Goal: Transaction & Acquisition: Book appointment/travel/reservation

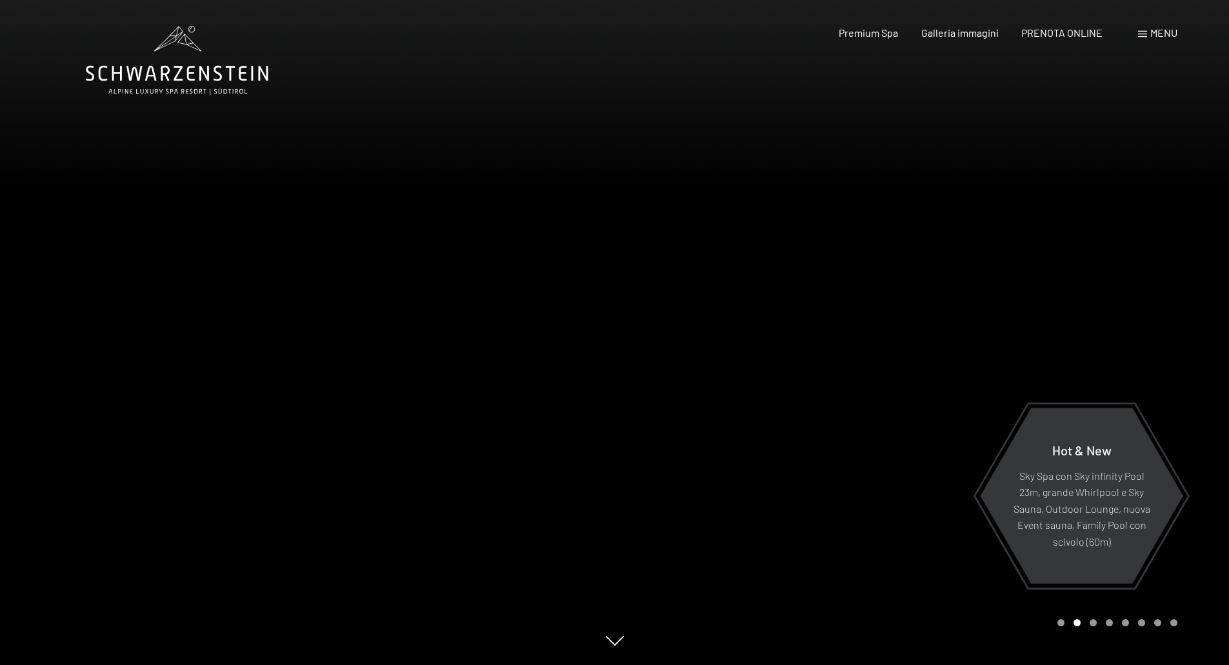
click at [1154, 38] on span "Menu" at bounding box center [1164, 32] width 27 height 12
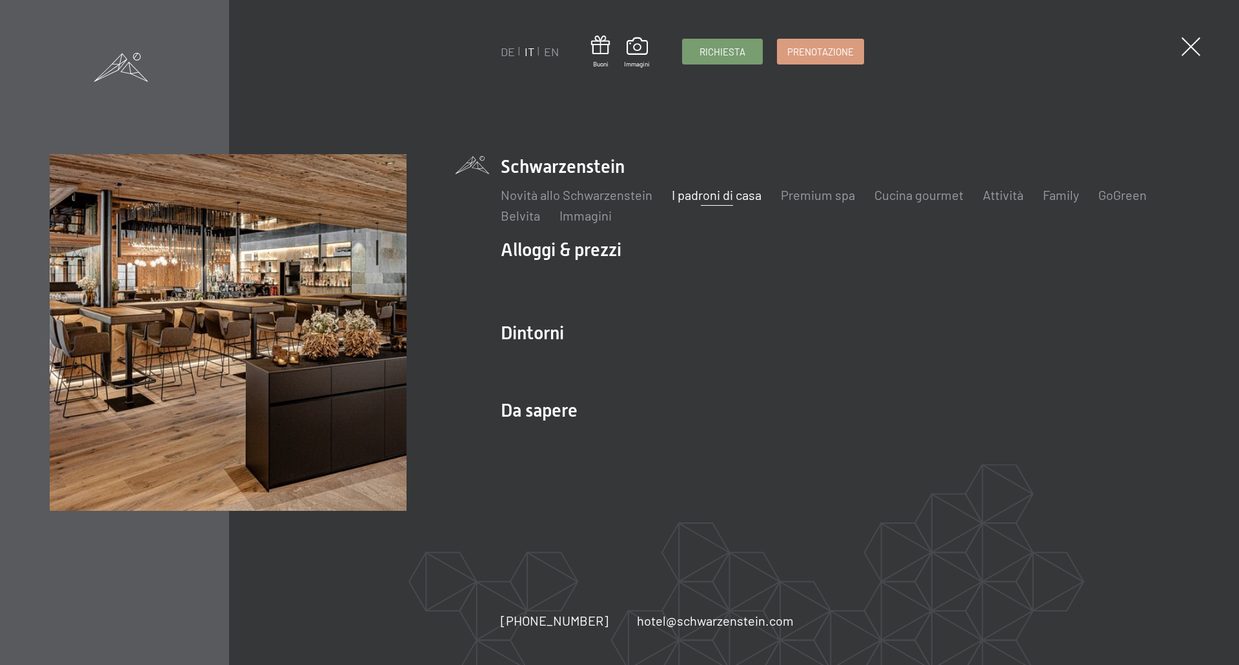
click at [710, 196] on link "I padroni di casa" at bounding box center [717, 194] width 90 height 15
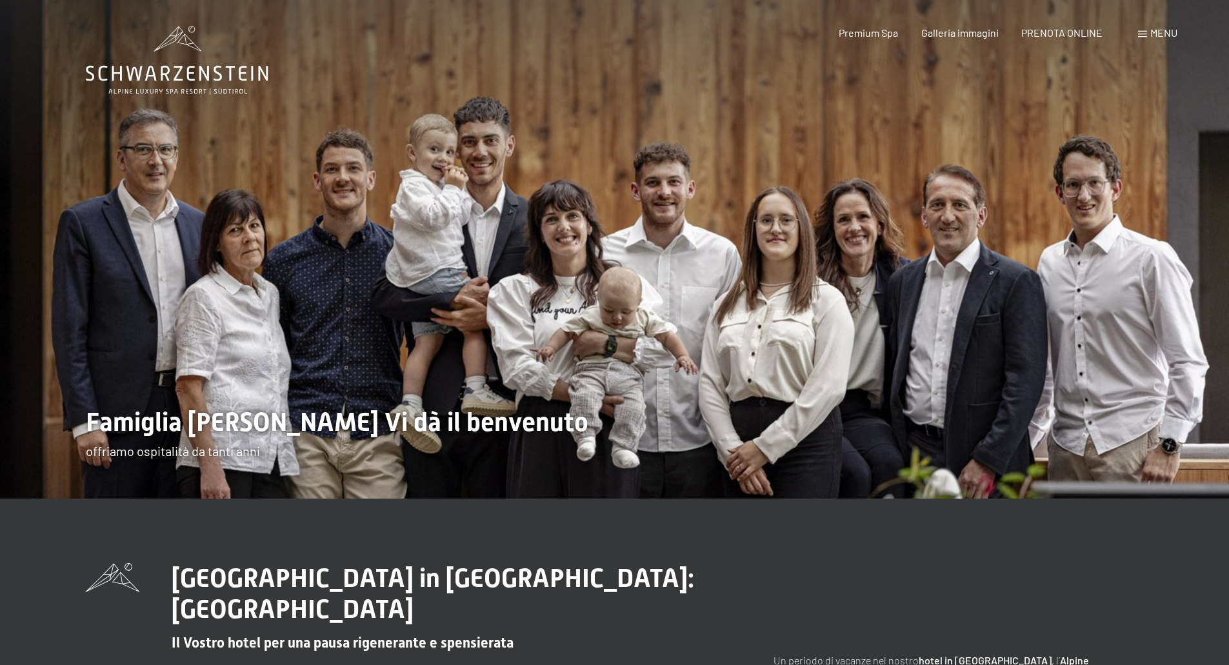
click at [1160, 36] on span "Menu" at bounding box center [1164, 32] width 27 height 12
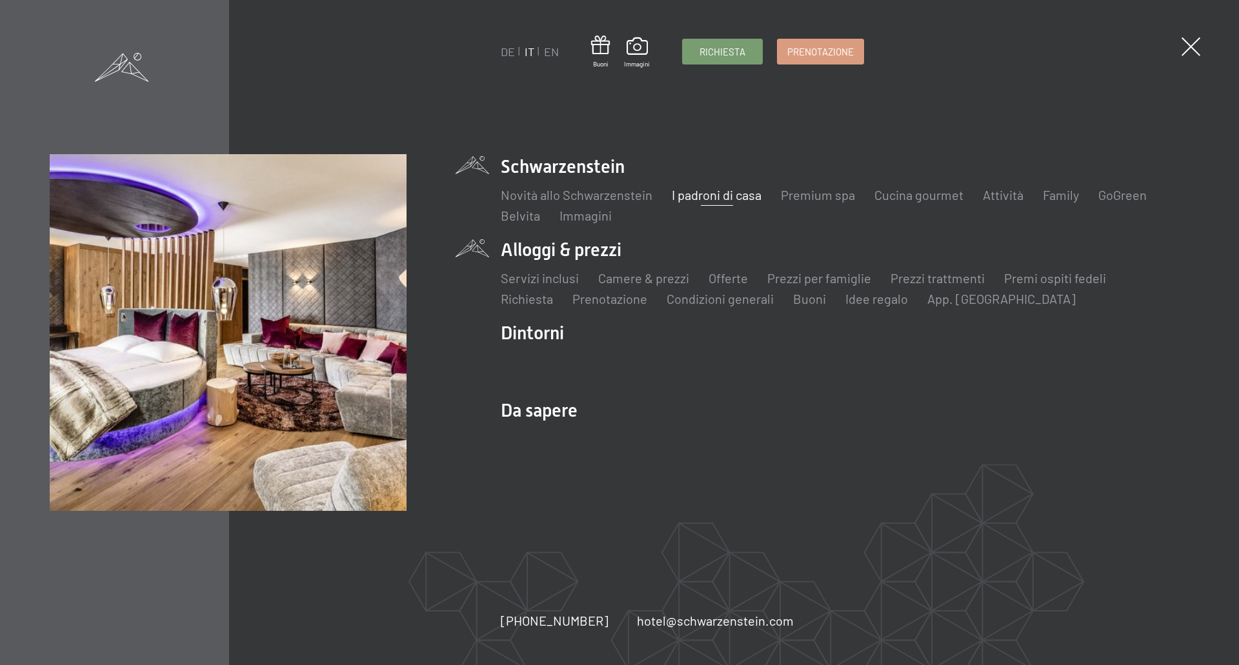
click at [845, 288] on ul "Servizi inclusi Camere & prezzi Lista Offerte Lista Prezzi per famiglie Prezzi …" at bounding box center [845, 288] width 689 height 39
click at [850, 281] on link "Prezzi per famiglie" at bounding box center [819, 277] width 104 height 15
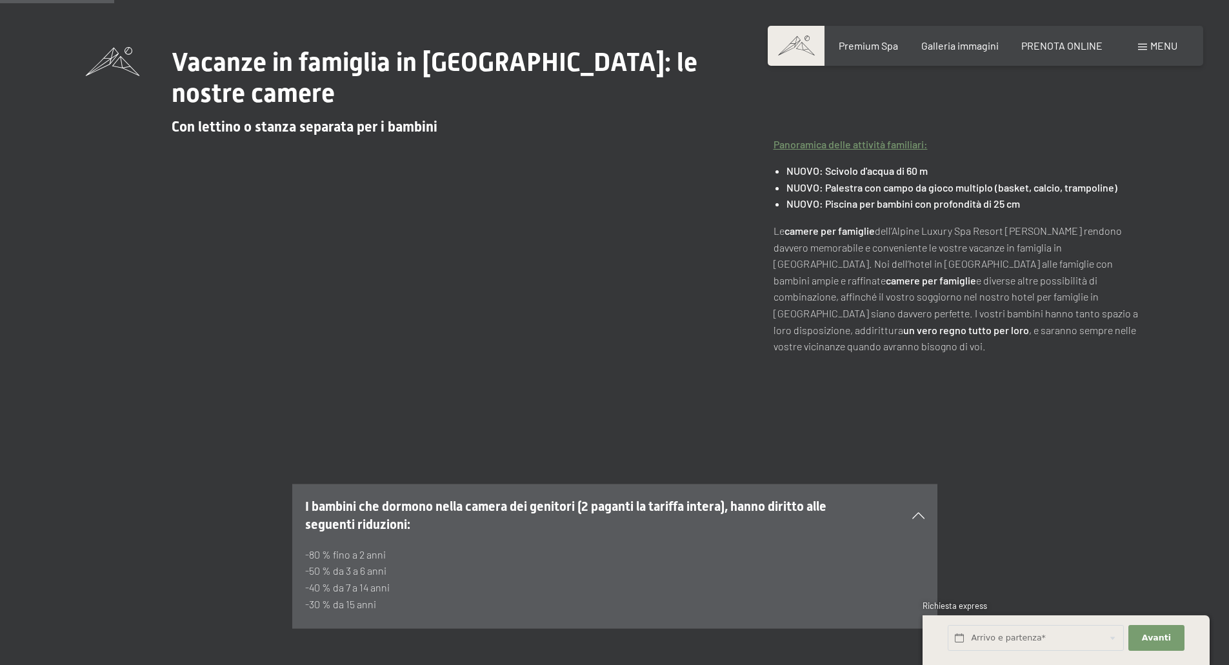
scroll to position [258, 0]
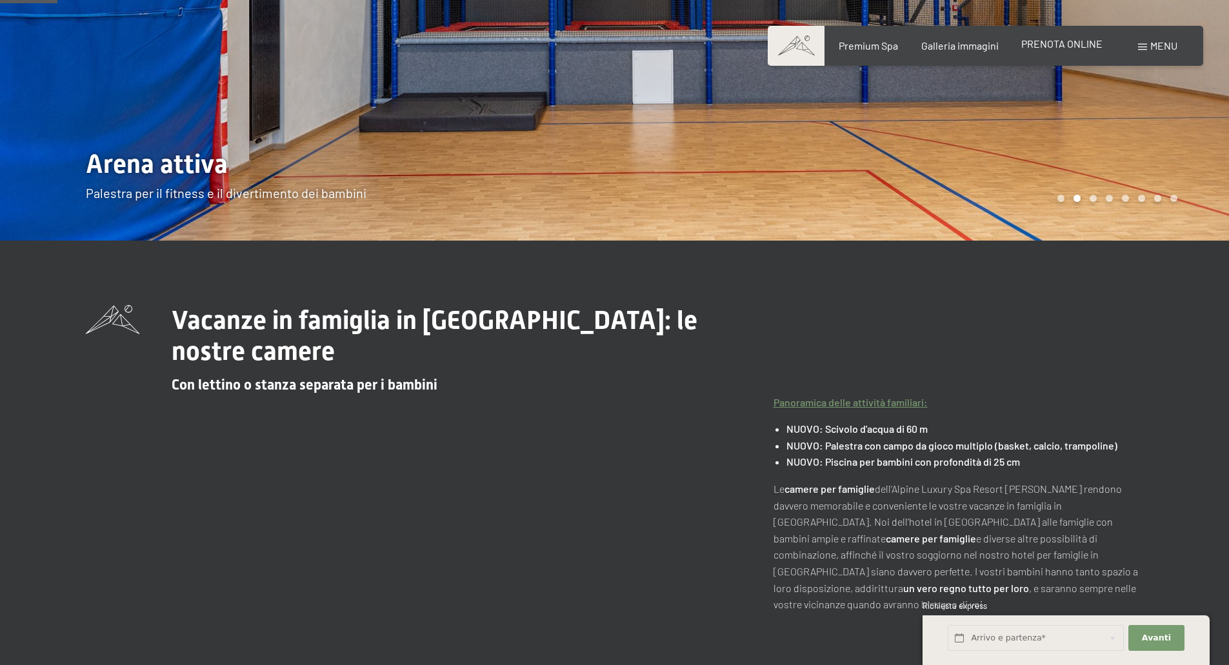
click at [1057, 42] on span "PRENOTA ONLINE" at bounding box center [1061, 43] width 81 height 12
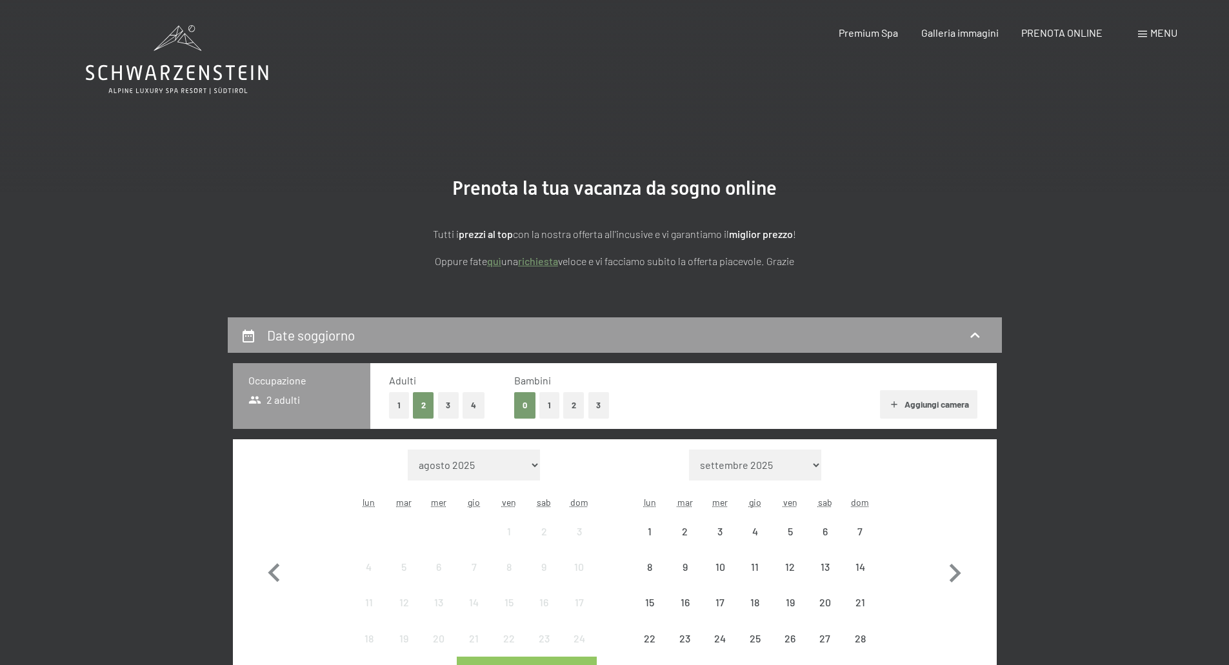
scroll to position [129, 0]
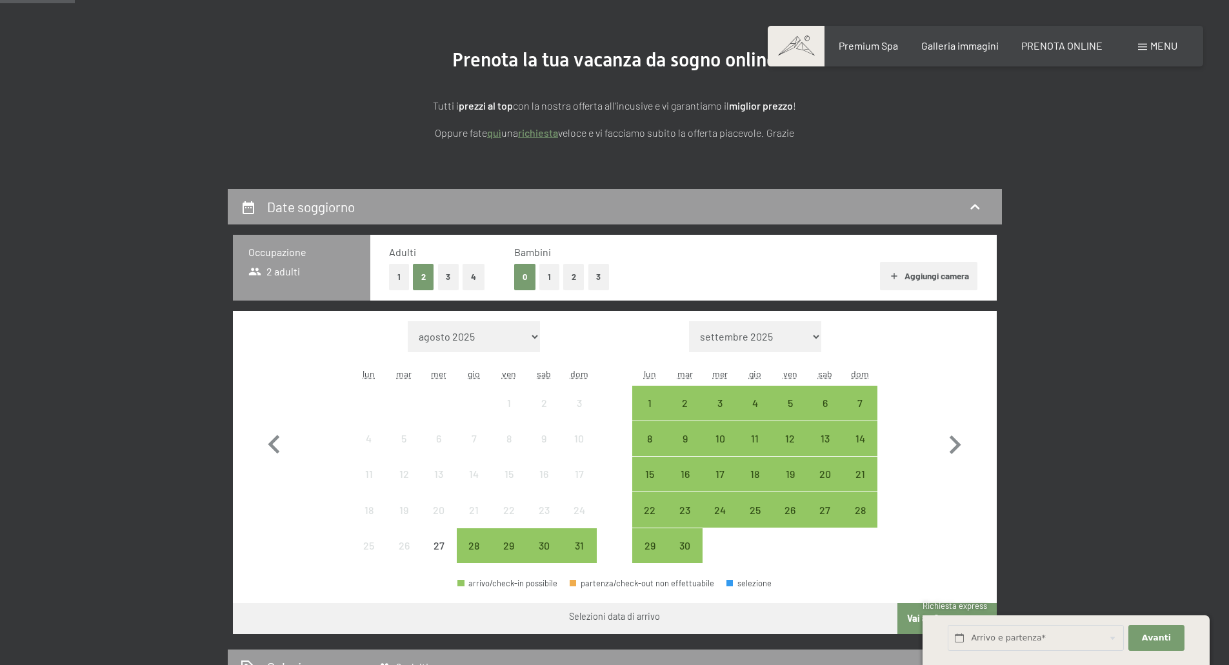
click at [554, 281] on button "1" at bounding box center [549, 277] width 20 height 26
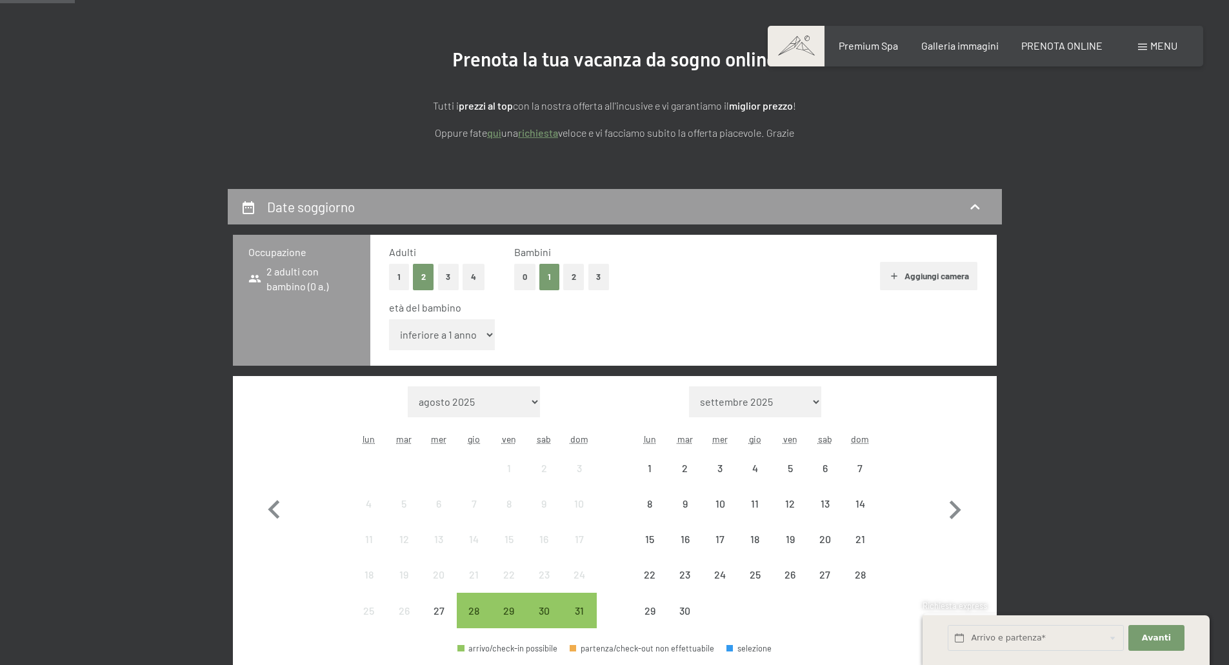
click at [454, 342] on select "inferiore a 1 anno 1 anno 2 anni 3 anni 4 anni 5 anni 6 anni 7 anni 8 anni 9 an…" at bounding box center [442, 334] width 106 height 31
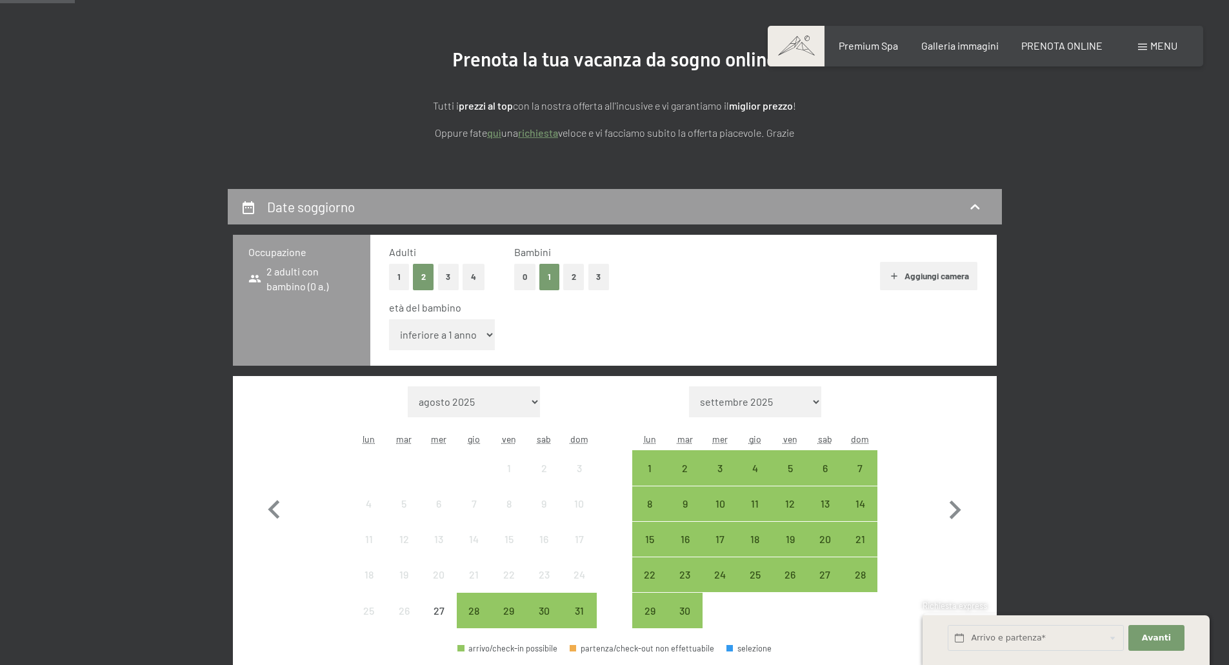
select select "8"
click at [389, 319] on select "inferiore a 1 anno 1 anno 2 anni 3 anni 4 anni 5 anni 6 anni 7 anni 8 anni 9 an…" at bounding box center [442, 334] width 106 height 31
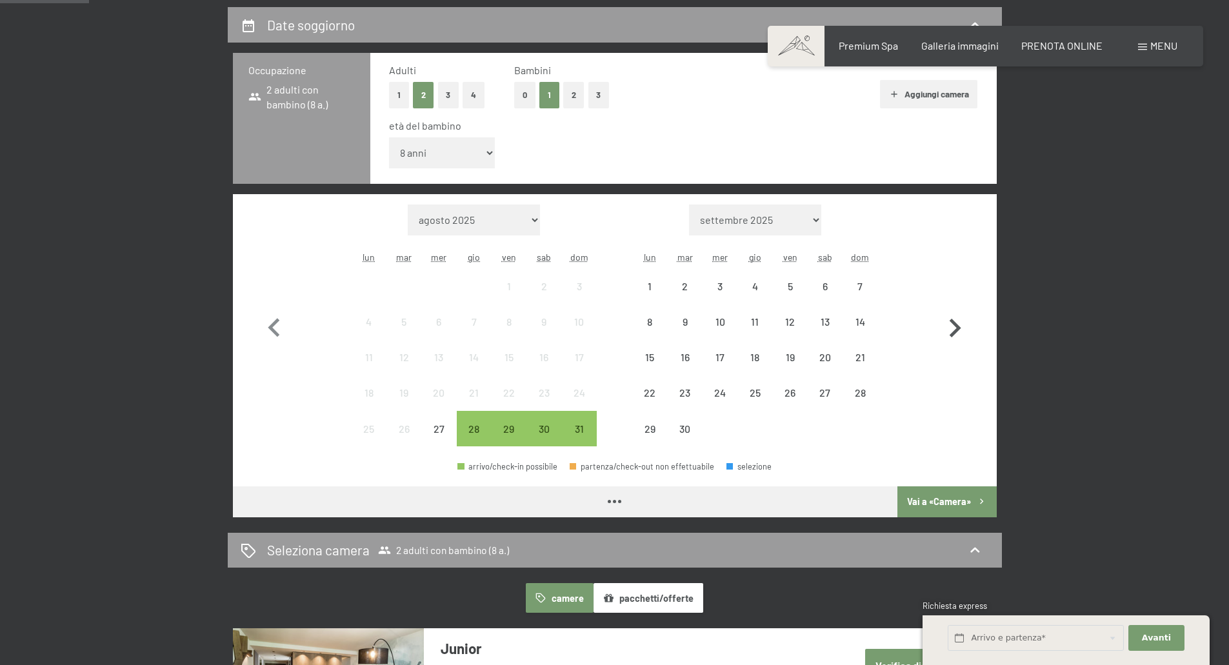
scroll to position [323, 0]
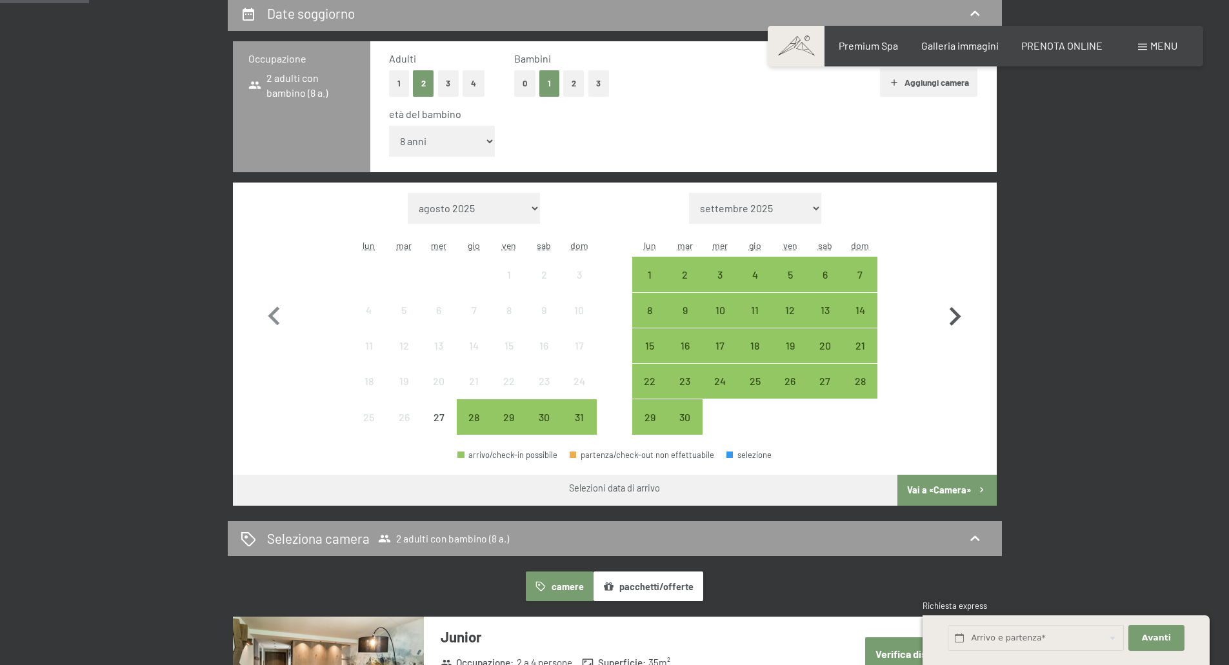
click at [963, 321] on icon "button" at bounding box center [954, 316] width 37 height 37
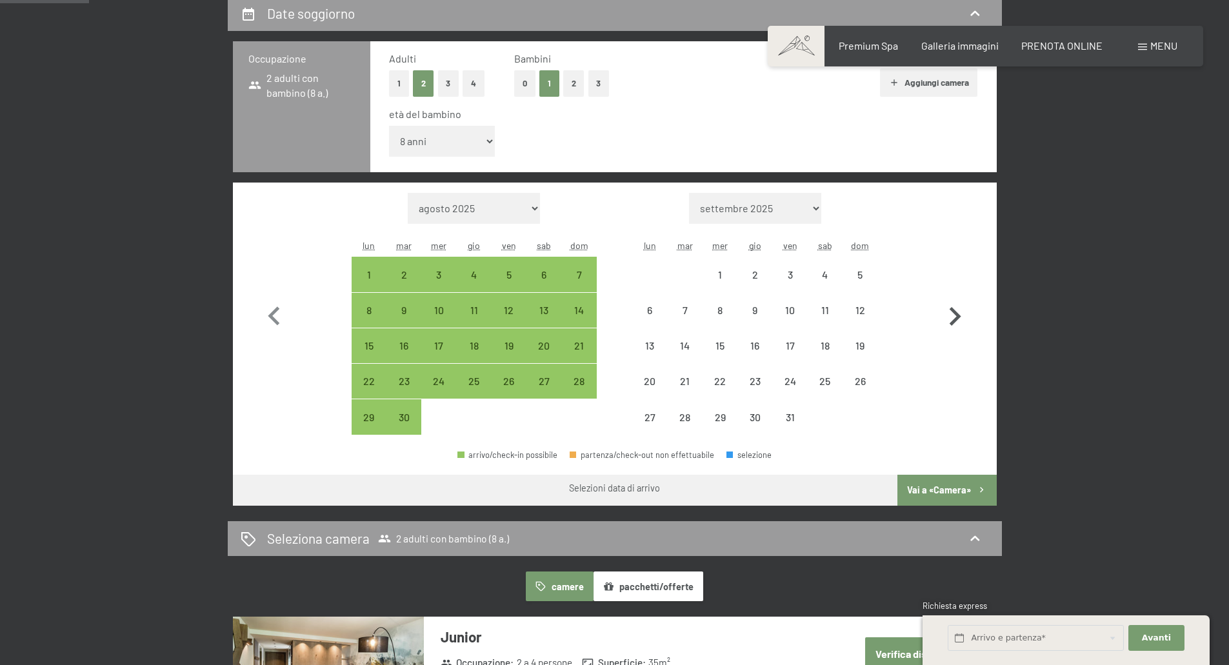
select select "2025-09-01"
select select "2025-10-01"
select select "2025-09-01"
select select "2025-10-01"
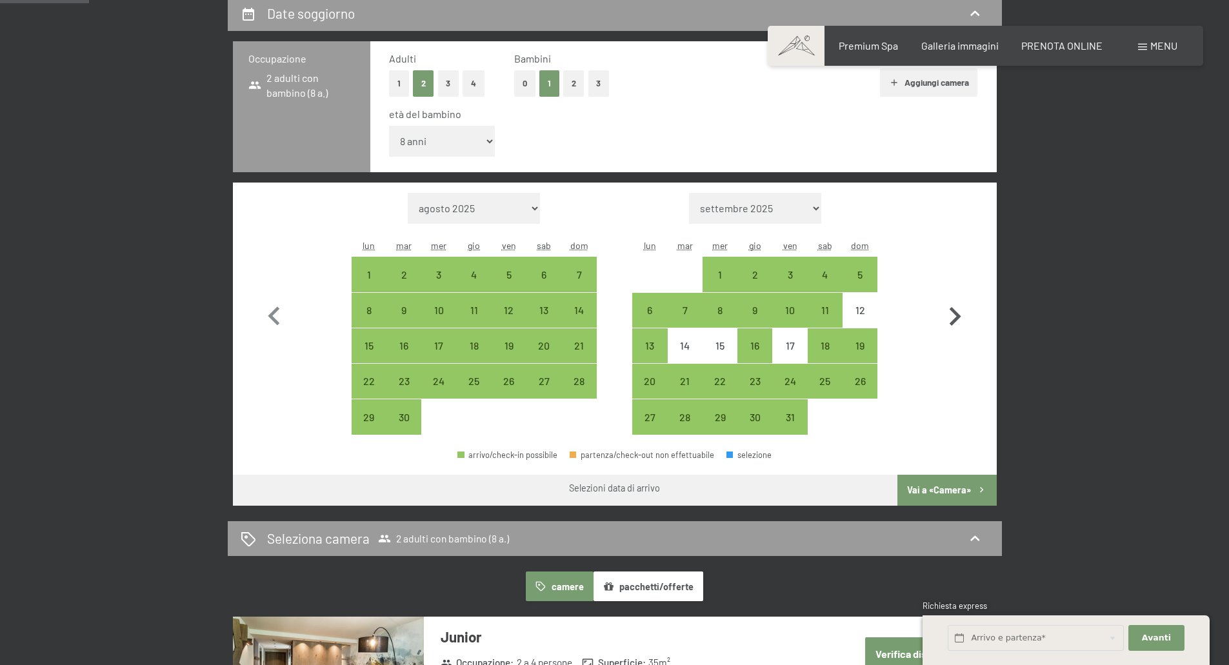
click at [953, 317] on icon "button" at bounding box center [954, 316] width 37 height 37
select select "2025-10-01"
select select "2025-11-01"
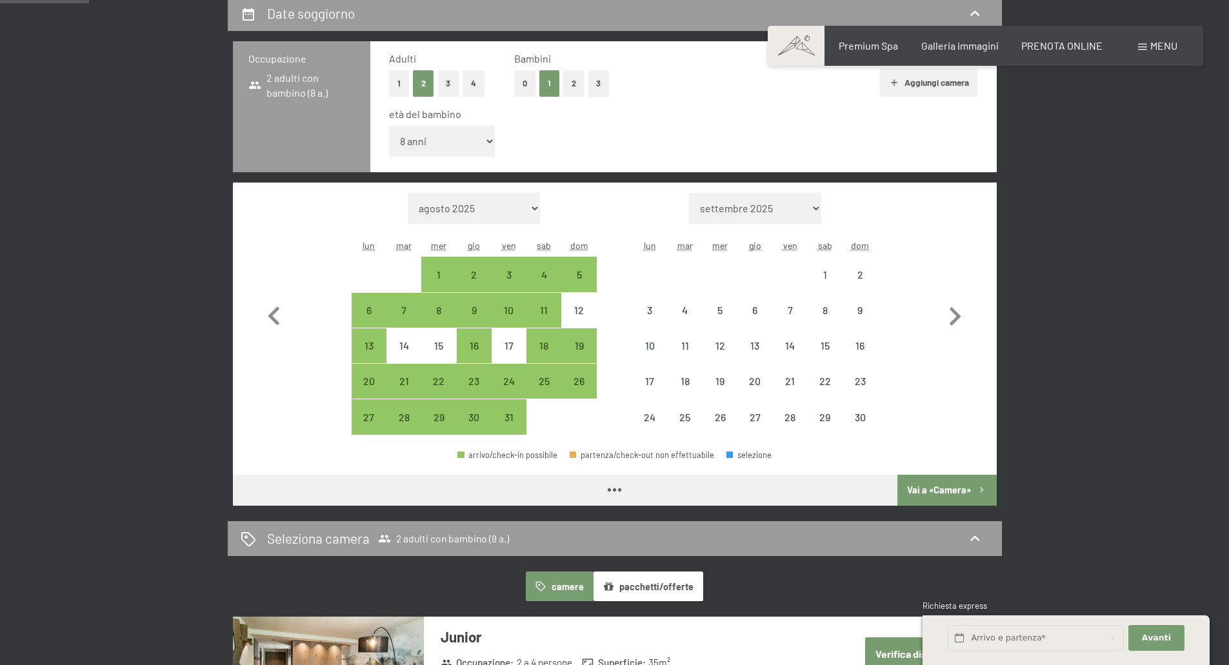
select select "2025-10-01"
select select "2025-11-01"
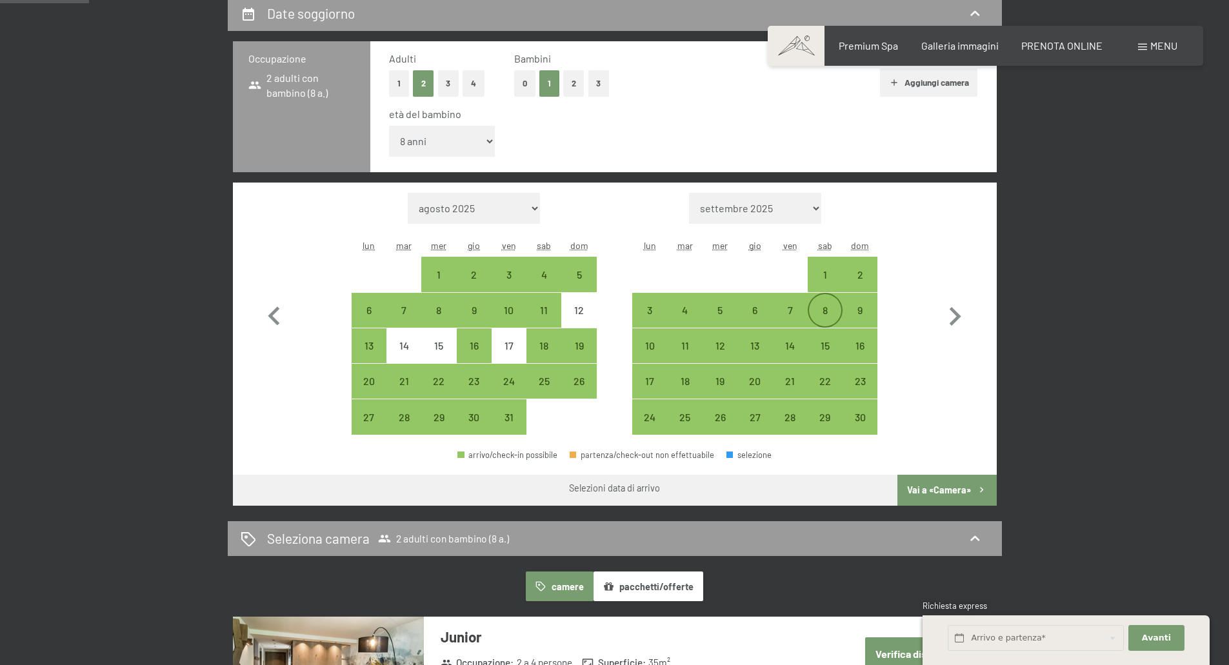
click at [819, 309] on div "8" at bounding box center [825, 321] width 32 height 32
select select "2025-10-01"
select select "2025-11-01"
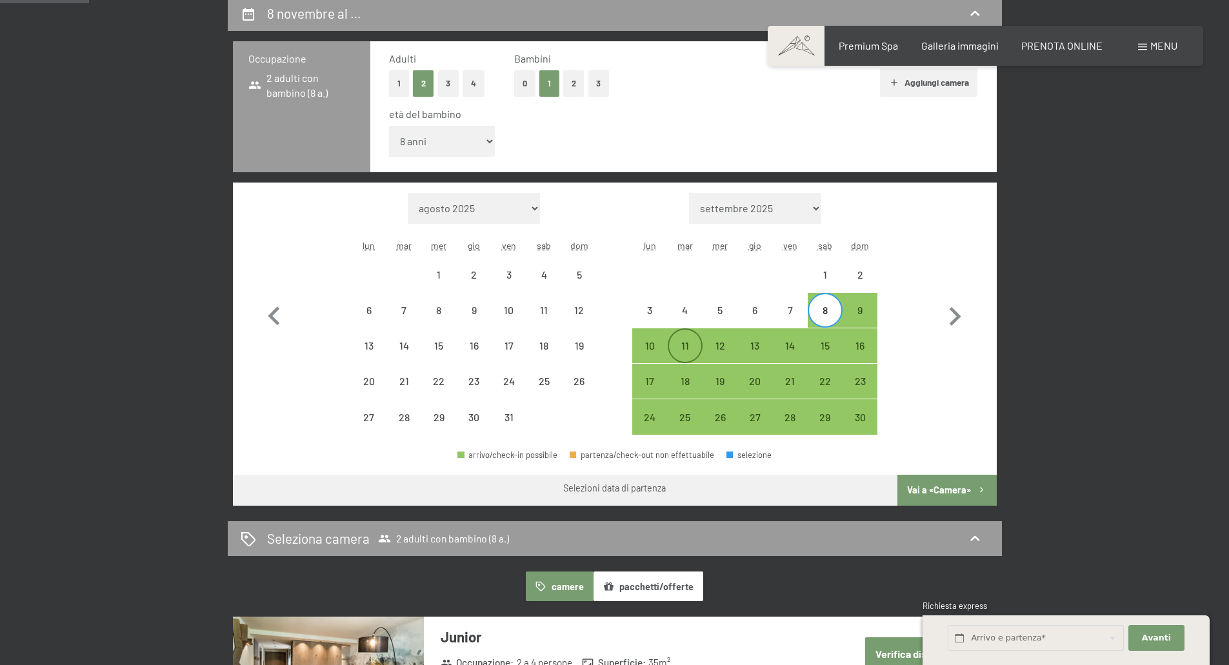
click at [686, 345] on div "11" at bounding box center [685, 357] width 32 height 32
select select "2025-10-01"
select select "2025-11-01"
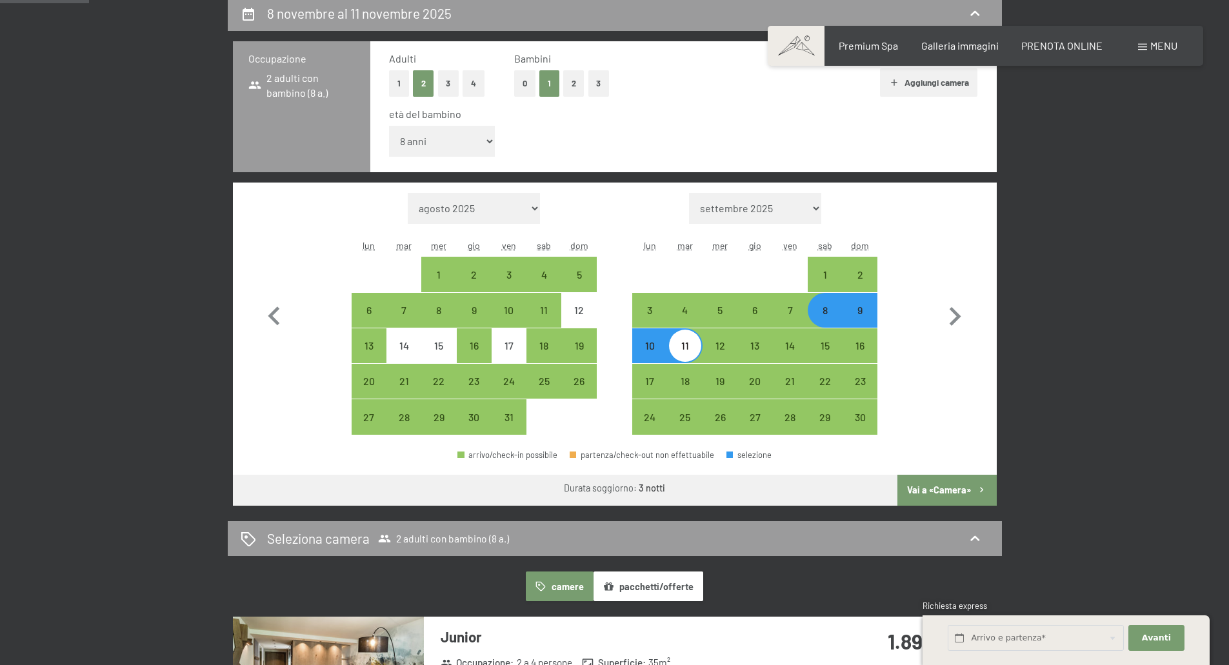
click at [929, 487] on button "Vai a «Camera»" at bounding box center [947, 490] width 99 height 31
select select "2025-10-01"
select select "2025-11-01"
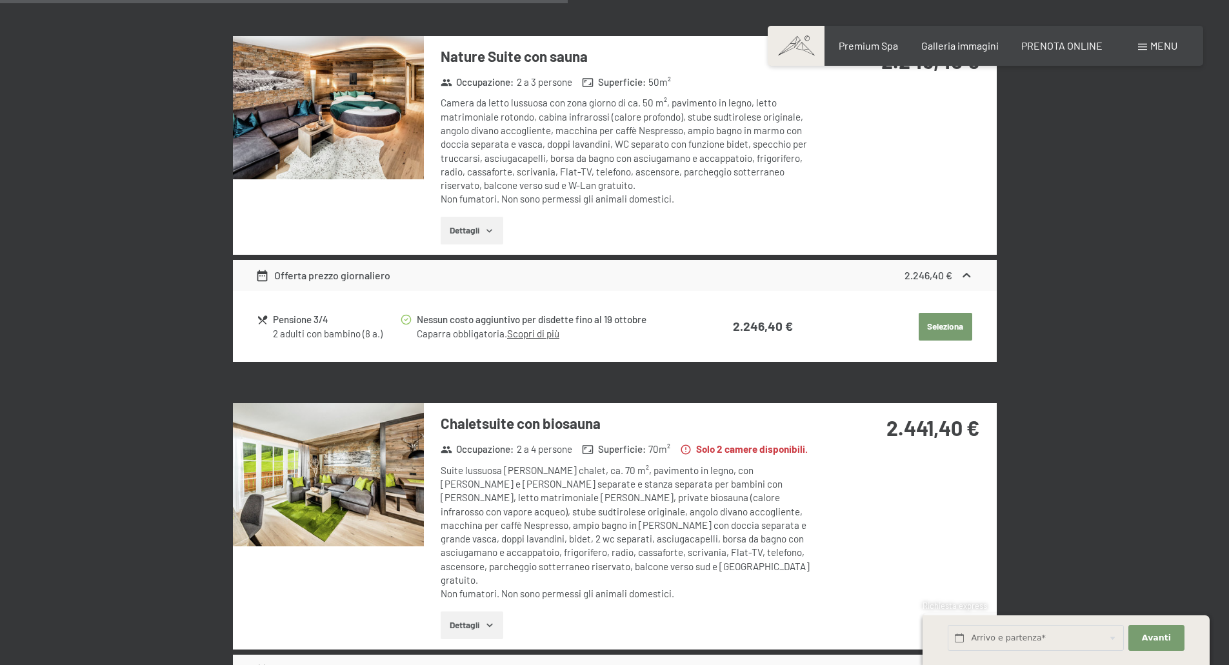
scroll to position [2060, 0]
